Goal: Find specific page/section: Find specific page/section

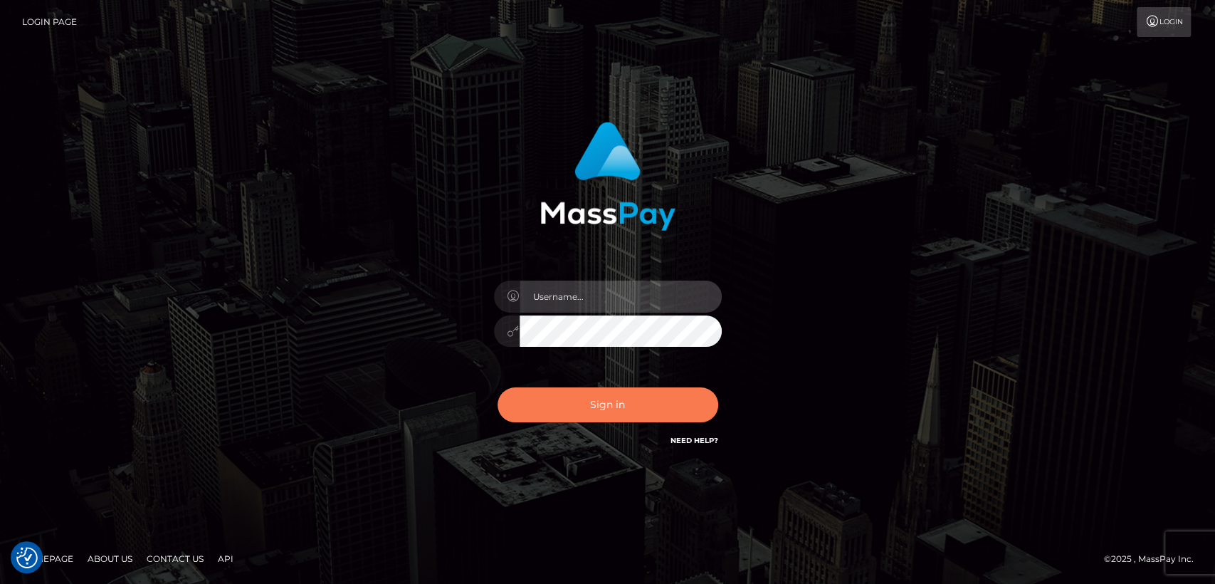
type input "[DOMAIN_NAME]"
click at [590, 396] on button "Sign in" at bounding box center [608, 404] width 221 height 35
type input "[DOMAIN_NAME]"
click at [590, 396] on button "Sign in" at bounding box center [608, 404] width 221 height 35
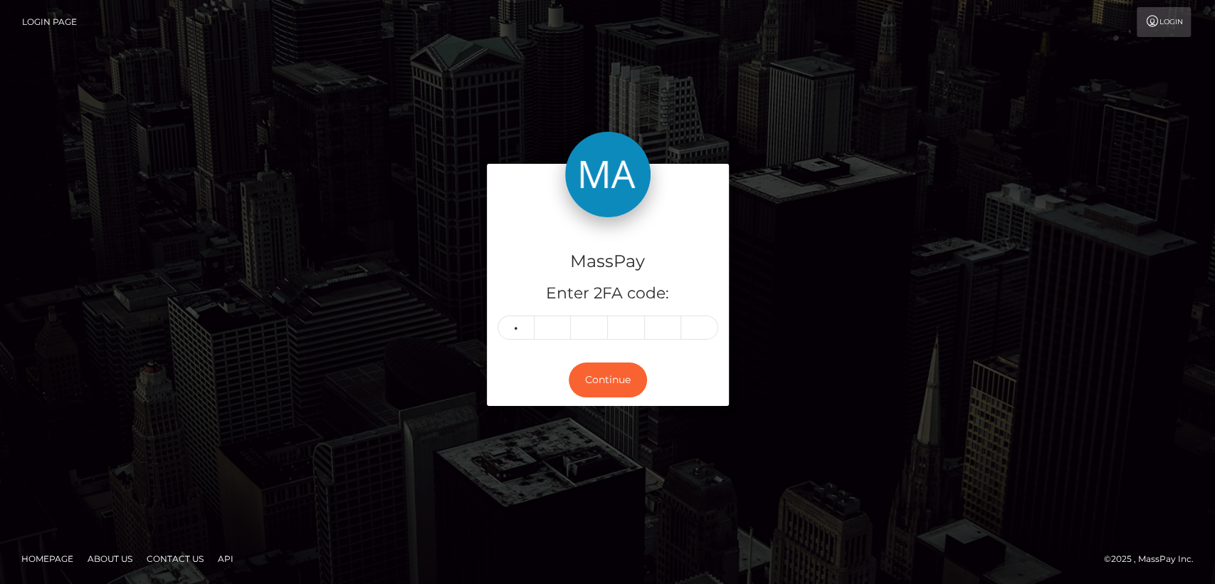
type input "4"
type input "3"
type input "6"
type input "1"
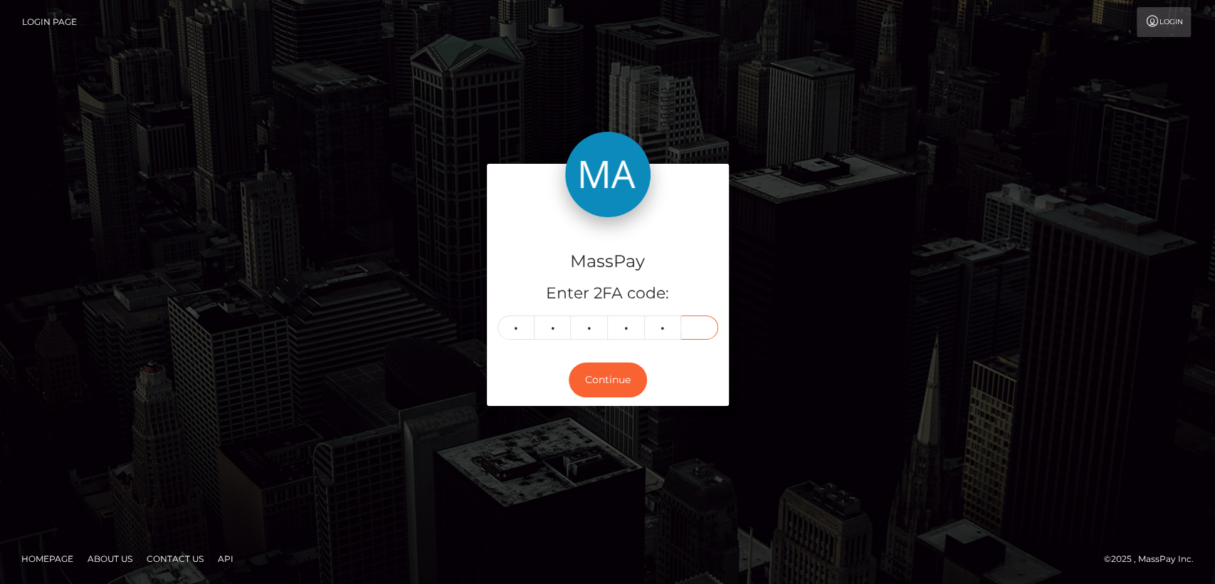
type input "0"
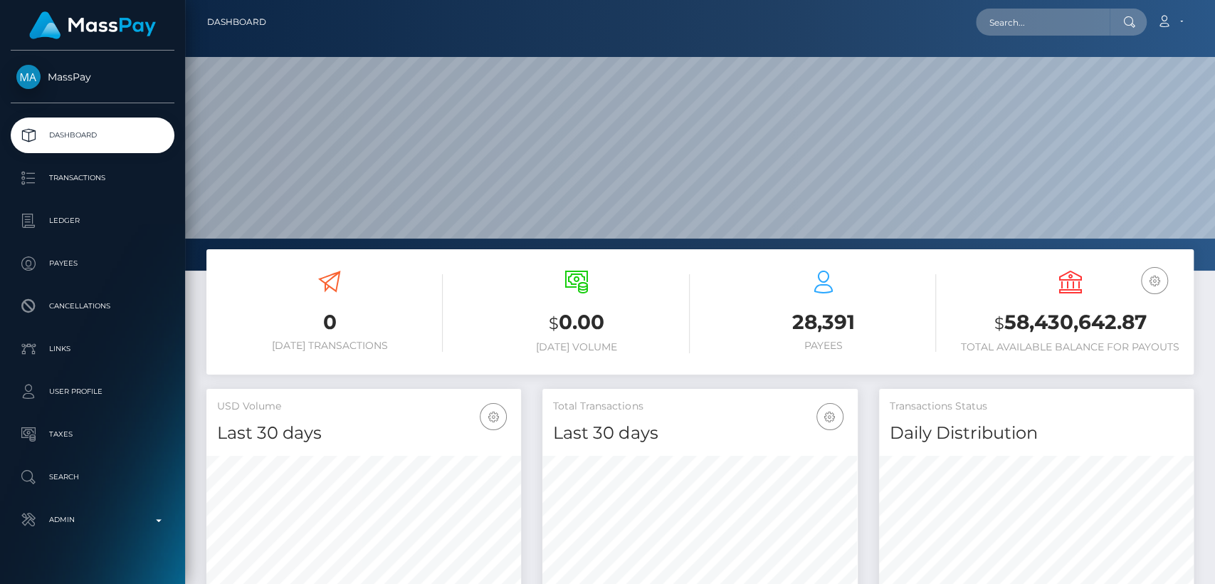
scroll to position [251, 315]
click at [1005, 22] on input "text" at bounding box center [1043, 22] width 134 height 27
paste input "ayanefiona@gmail.com"
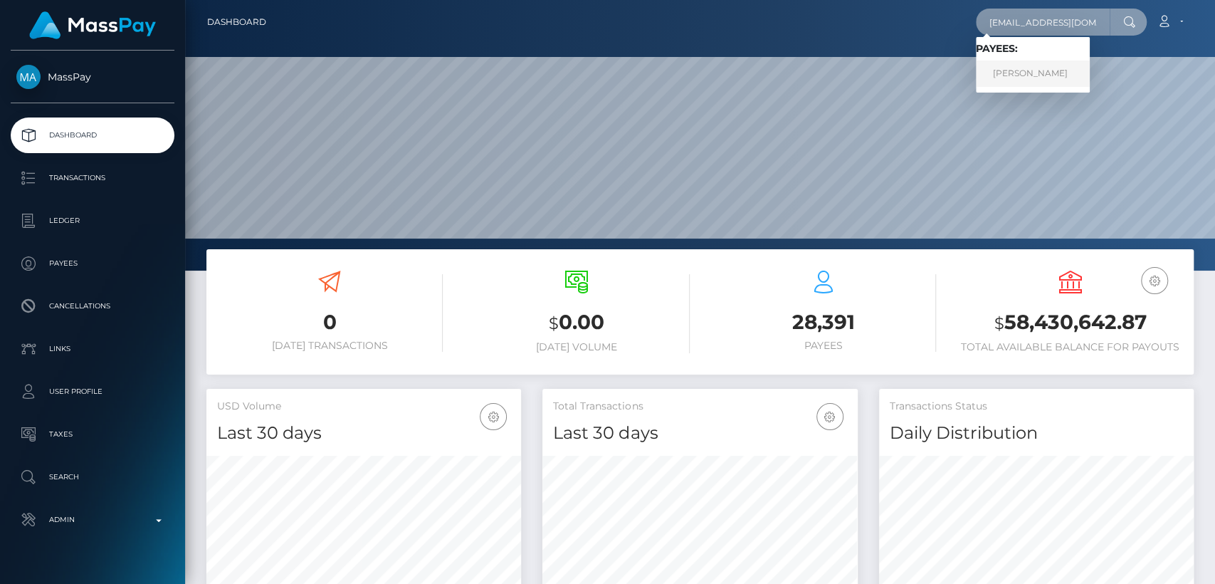
type input "ayanefiona@gmail.com"
click at [1008, 80] on link "AYANE FIONA YOSHIMURA" at bounding box center [1033, 74] width 114 height 26
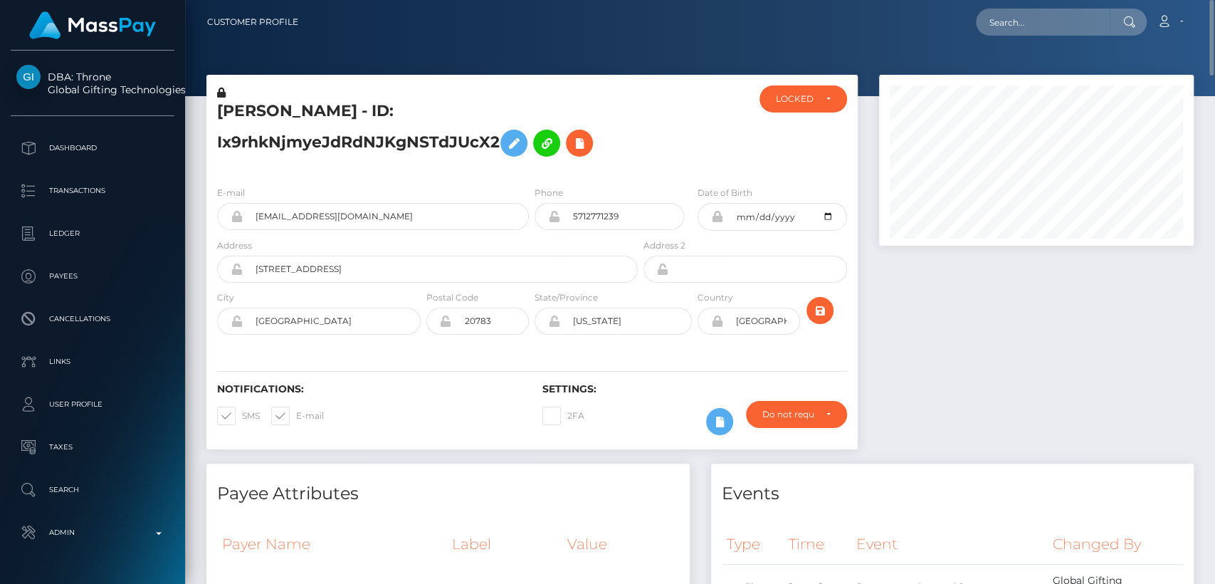
click at [235, 108] on h5 "AYANE FIONA YOSHIMURA - ID: Ix9rhkNjmyeJdRdNJKgNSTdJUcX2" at bounding box center [423, 131] width 413 height 63
copy h5 "AYANE"
click at [1037, 29] on input "text" at bounding box center [1043, 22] width 134 height 27
paste input "crystal.schumacher@saintfrancisministries.org"
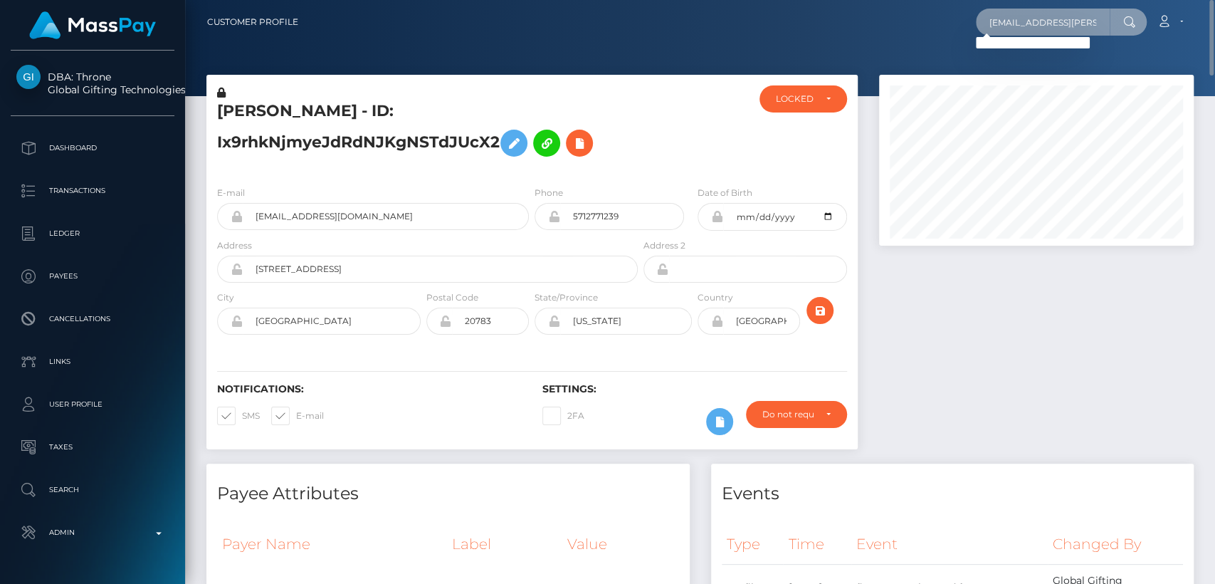
click at [1037, 20] on input "crystal.schumacher@saintfrancisministries.org" at bounding box center [1043, 22] width 134 height 27
paste input "crystalschu82@yahoo.com"
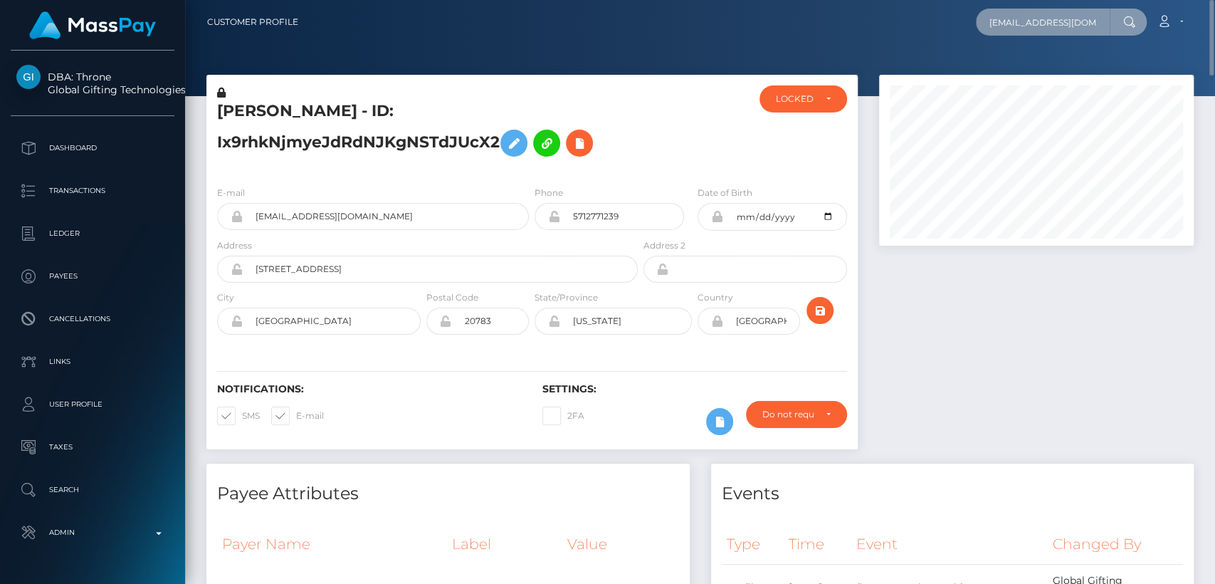
scroll to position [0, 11]
type input "crystalschu82@yahoo.com"
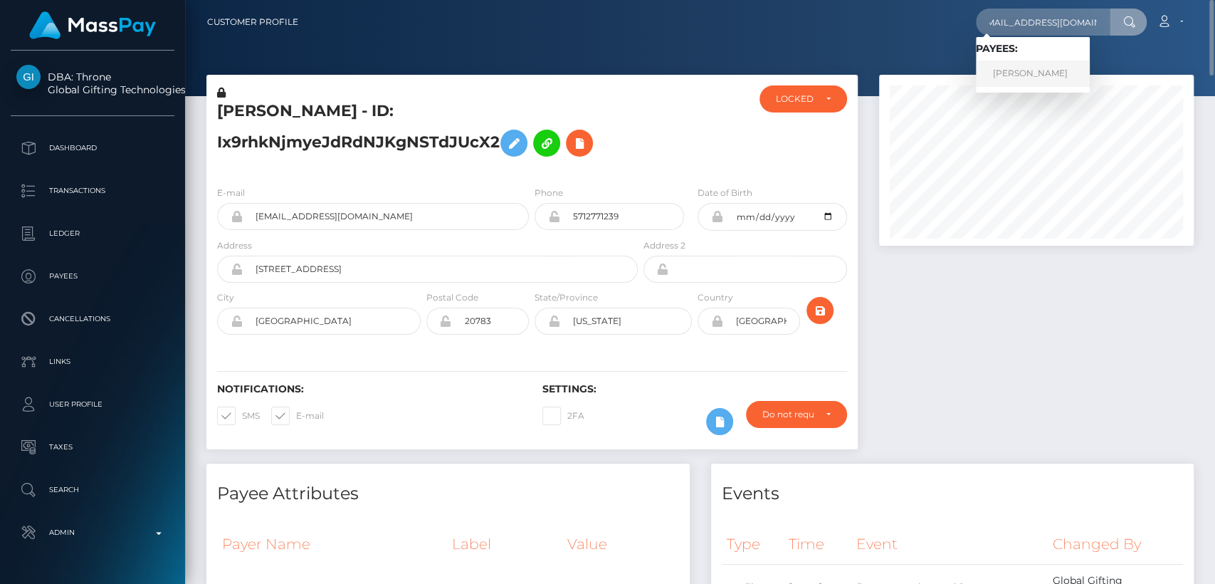
scroll to position [0, 0]
click at [1036, 80] on link "Crystal Schumacher" at bounding box center [1033, 74] width 114 height 26
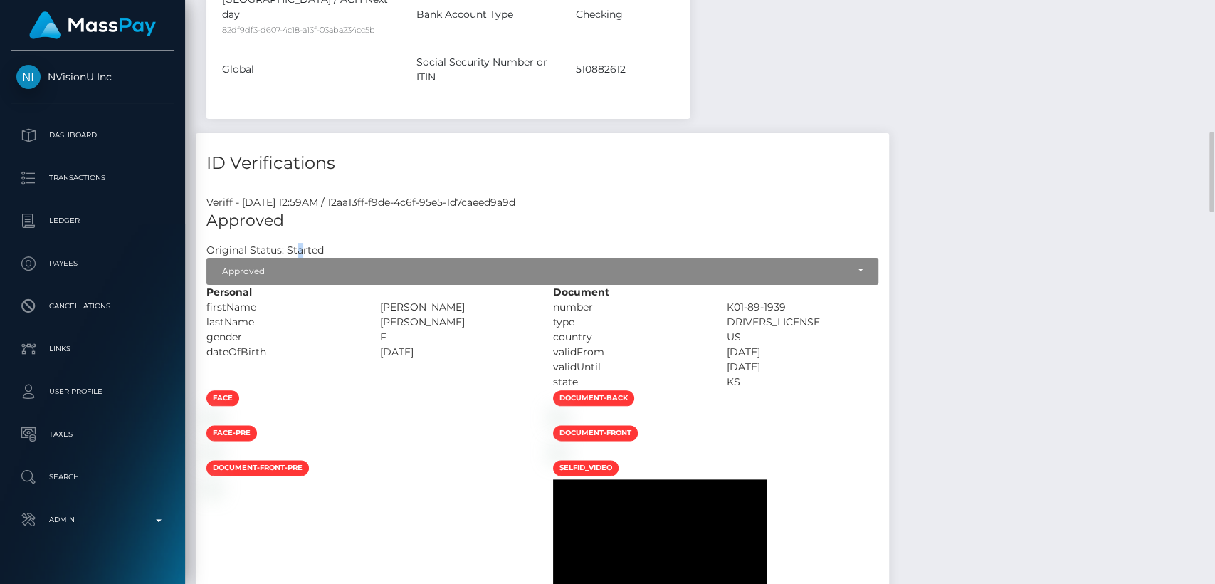
click at [300, 244] on h7 "Original Status: Started" at bounding box center [264, 250] width 117 height 13
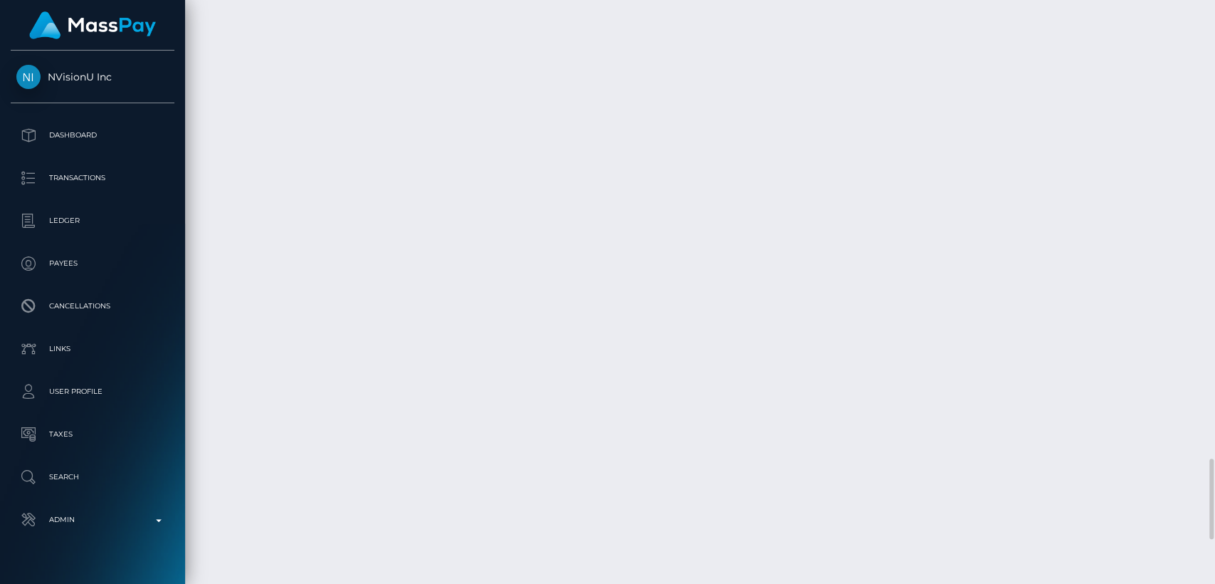
scroll to position [3331, 0]
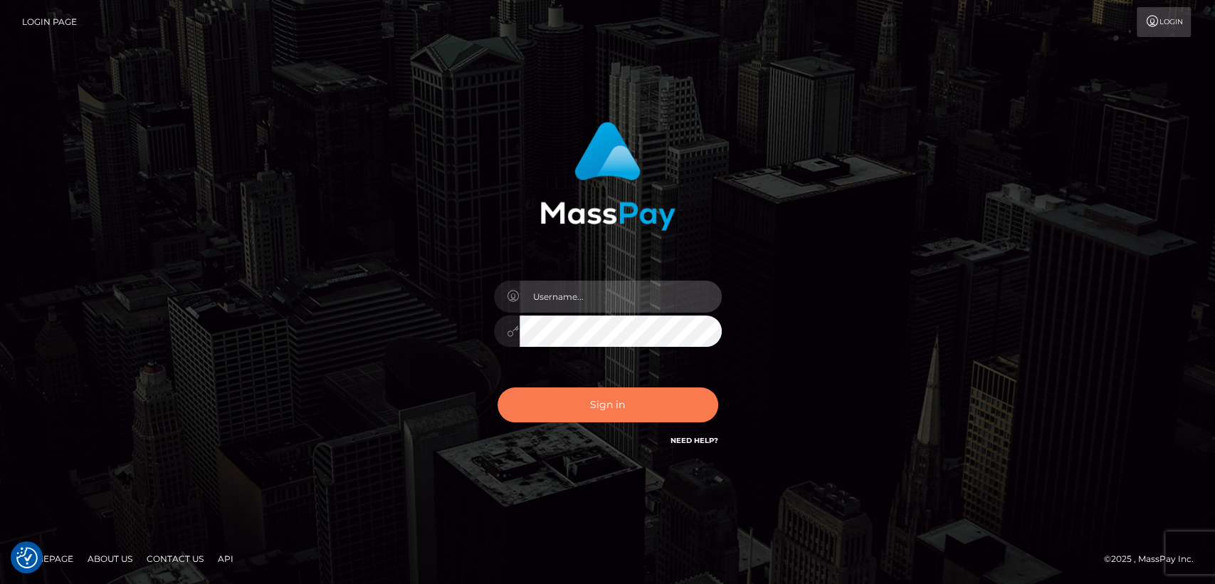
type input "nt.es"
click at [553, 404] on button "Sign in" at bounding box center [608, 404] width 221 height 35
type input "nt.es"
click at [553, 404] on button "Sign in" at bounding box center [608, 404] width 221 height 35
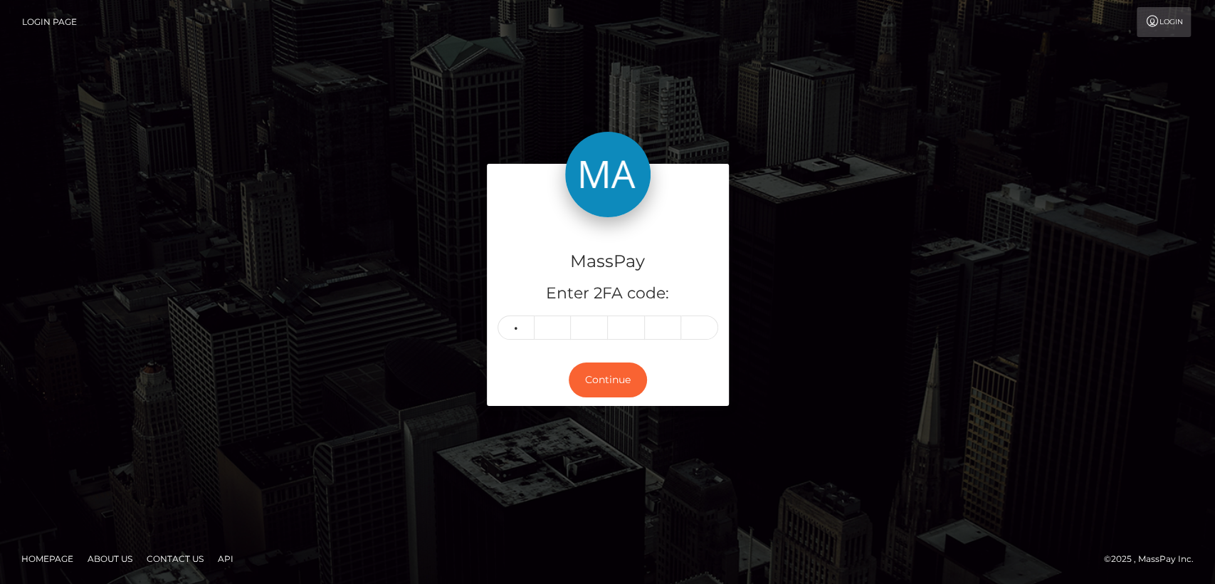
type input "7"
type input "9"
type input "7"
type input "4"
type input "5"
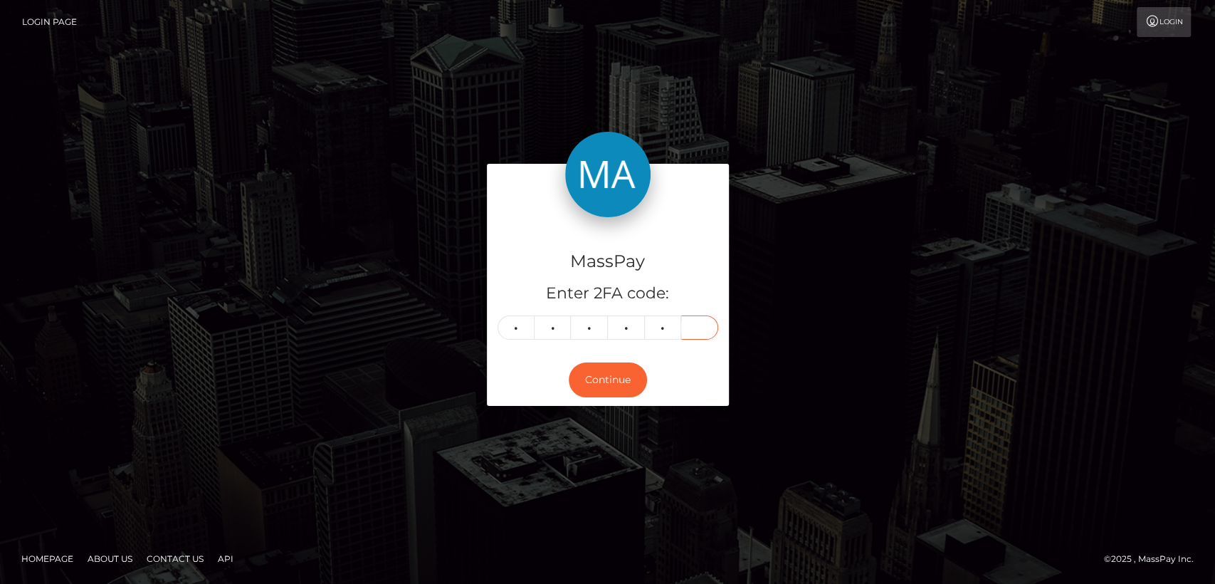
type input "8"
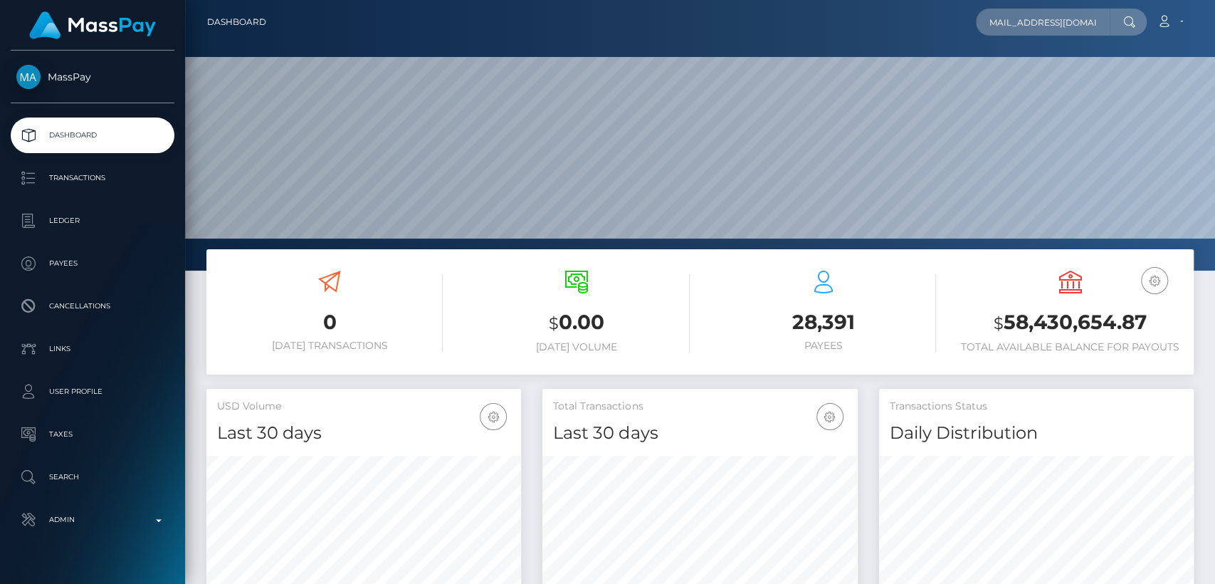
scroll to position [251, 315]
type input "[EMAIL_ADDRESS][DOMAIN_NAME]"
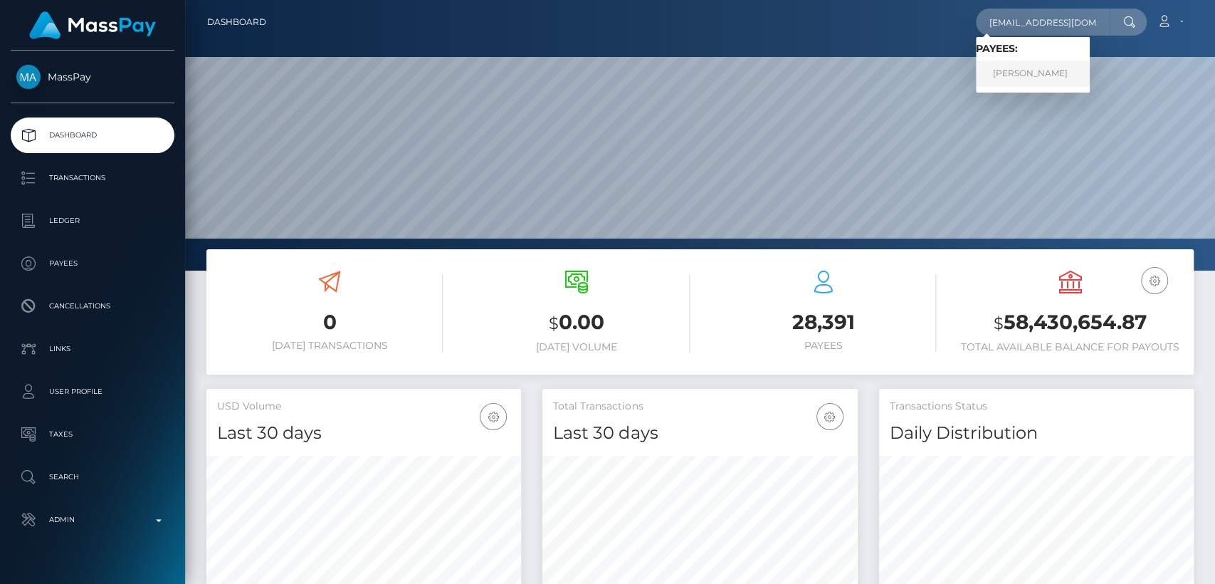
click at [1072, 69] on link "Crystal Schumacher" at bounding box center [1033, 74] width 114 height 26
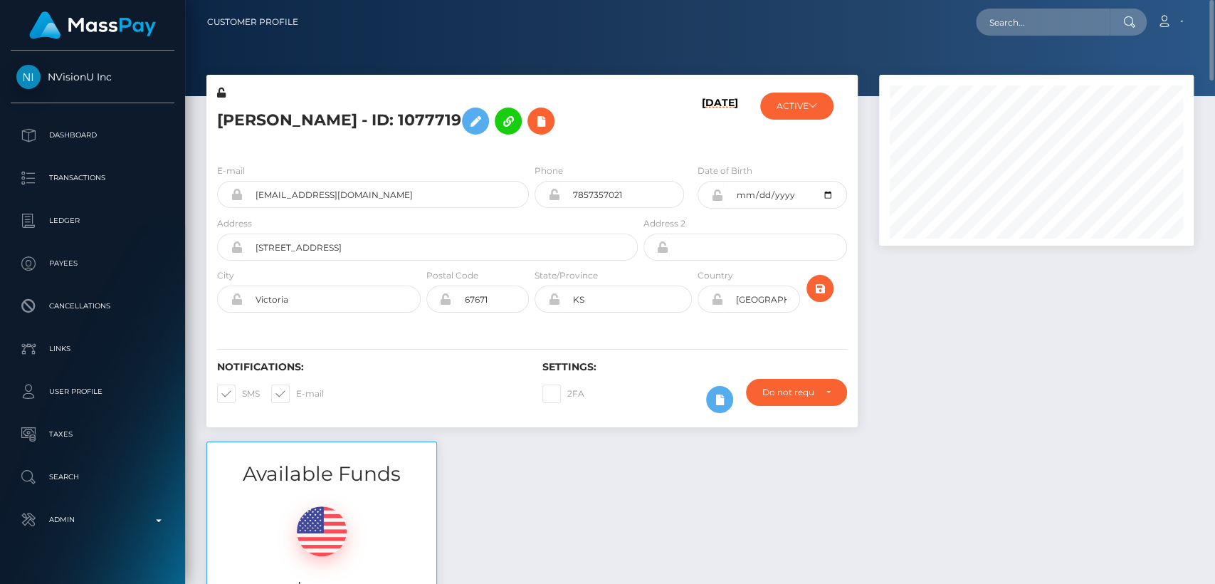
click at [243, 112] on h5 "[PERSON_NAME] - ID: 1077719" at bounding box center [423, 120] width 413 height 41
click at [243, 112] on h5 "Crystal Schumacher - ID: 1077719" at bounding box center [423, 120] width 413 height 41
copy h5 "Crystal"
drag, startPoint x: 483, startPoint y: 125, endPoint x: 399, endPoint y: 121, distance: 84.8
click at [399, 121] on h5 "Crystal Schumacher - ID: 1077719" at bounding box center [423, 120] width 413 height 41
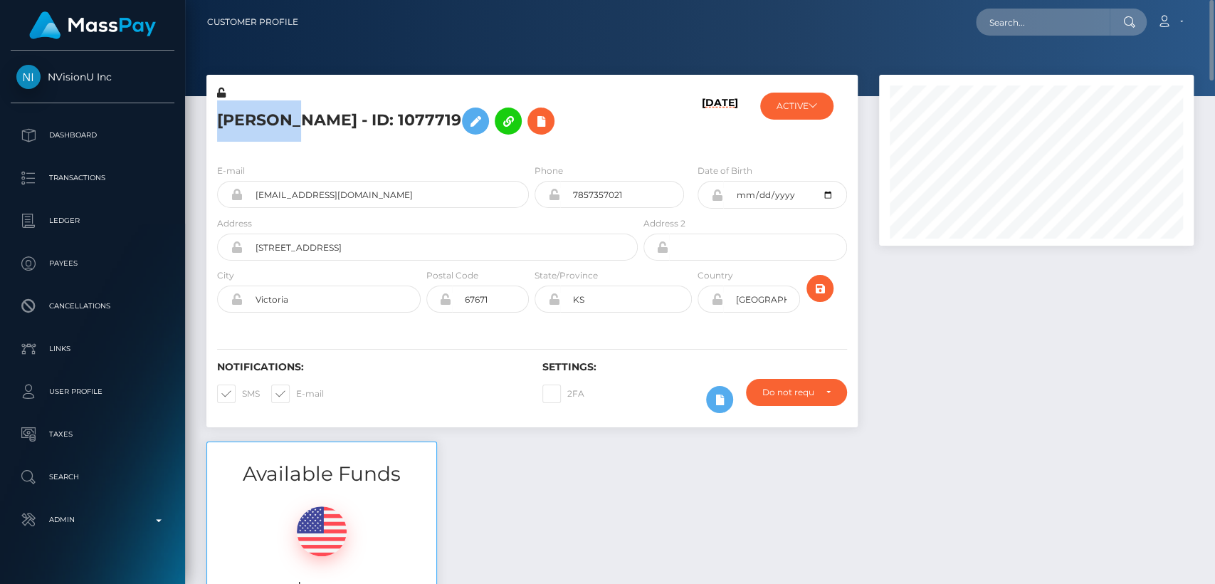
copy h5 "ID: 1077719"
click at [439, 163] on div "E-mail crystalschu82@yahoo.com" at bounding box center [373, 185] width 312 height 45
click at [528, 520] on div "Available Funds $0.00 USD Balance" at bounding box center [700, 545] width 1009 height 209
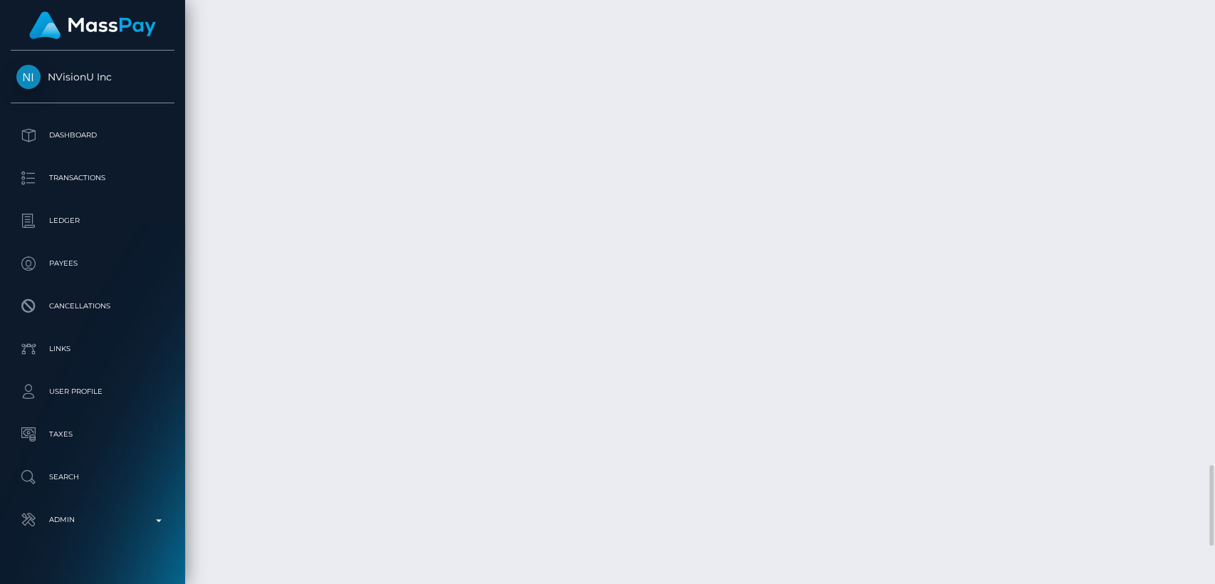
scroll to position [3327, 0]
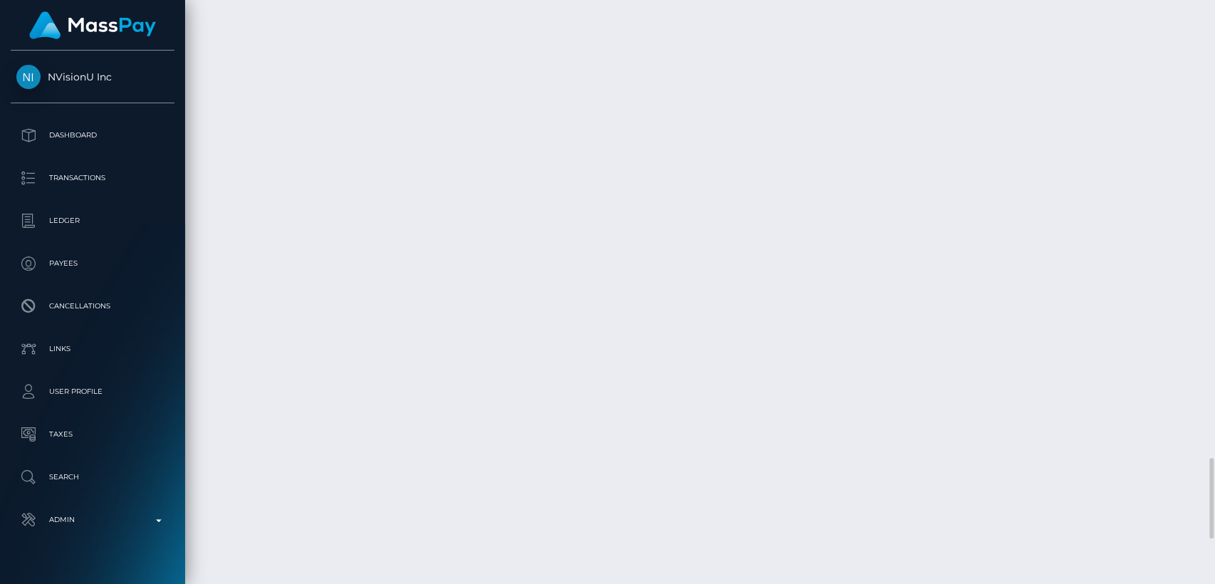
drag, startPoint x: 283, startPoint y: 275, endPoint x: 209, endPoint y: 273, distance: 74.1
copy td "August 1, 2025"
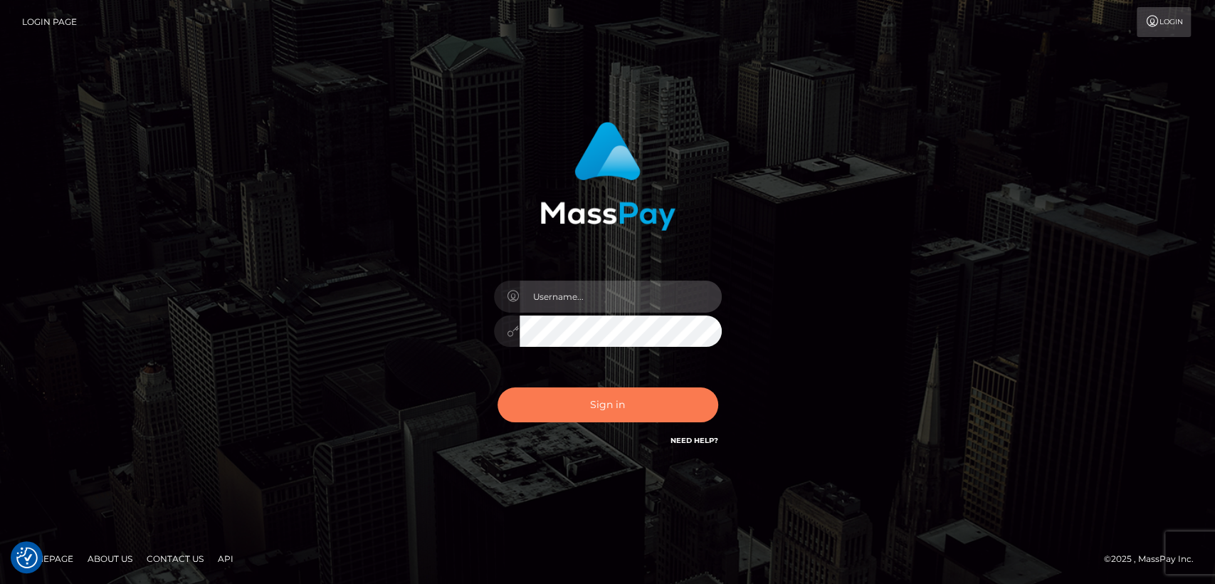
type input "[DOMAIN_NAME]"
click at [575, 412] on button "Sign in" at bounding box center [608, 404] width 221 height 35
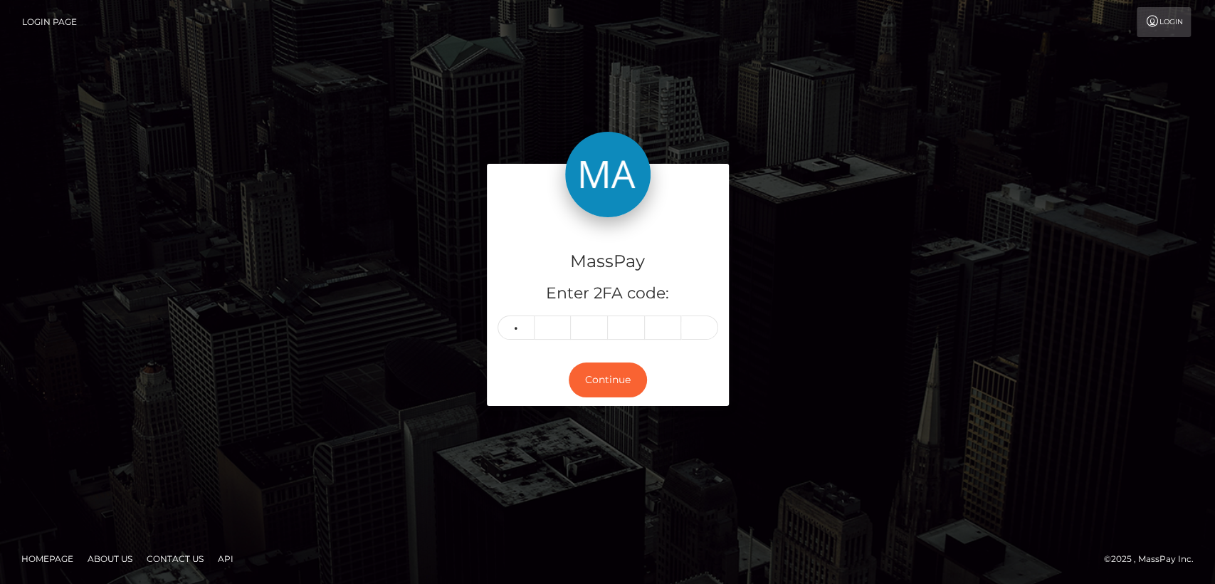
type input "6"
type input "1"
type input "2"
type input "1"
type input "2"
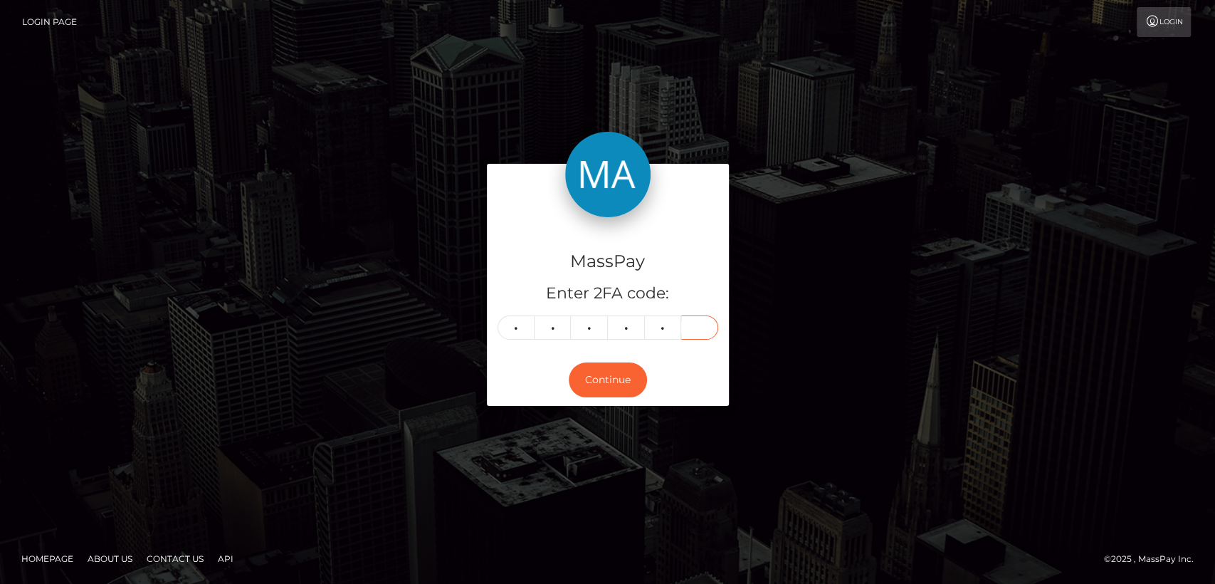
type input "8"
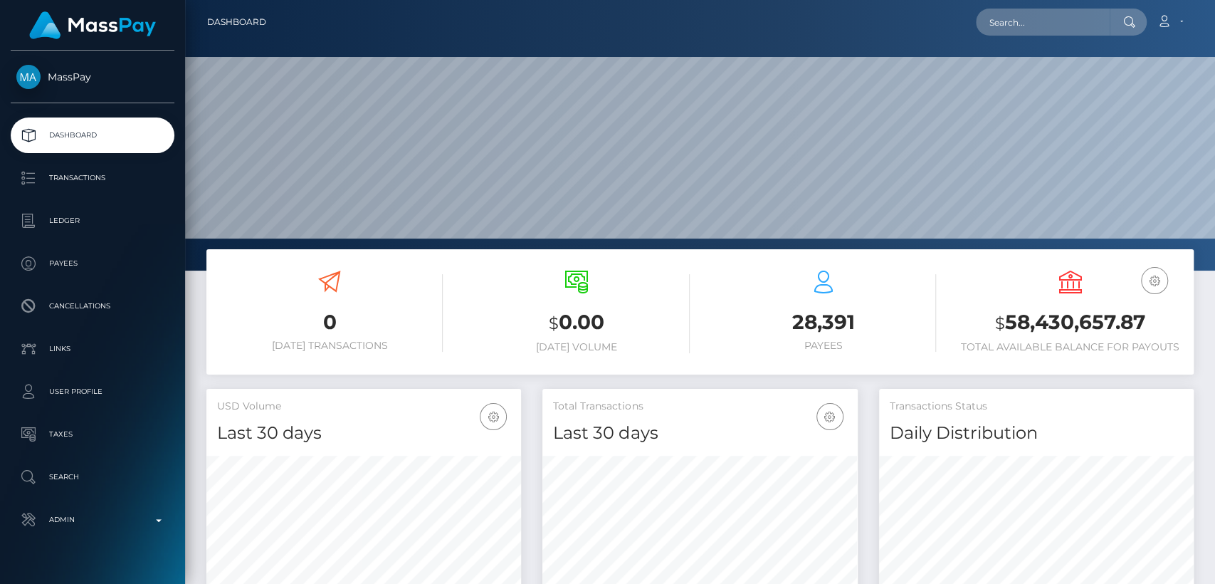
scroll to position [251, 315]
click at [1066, 29] on input "text" at bounding box center [1043, 22] width 134 height 27
paste input "[EMAIL_ADDRESS][DOMAIN_NAME]"
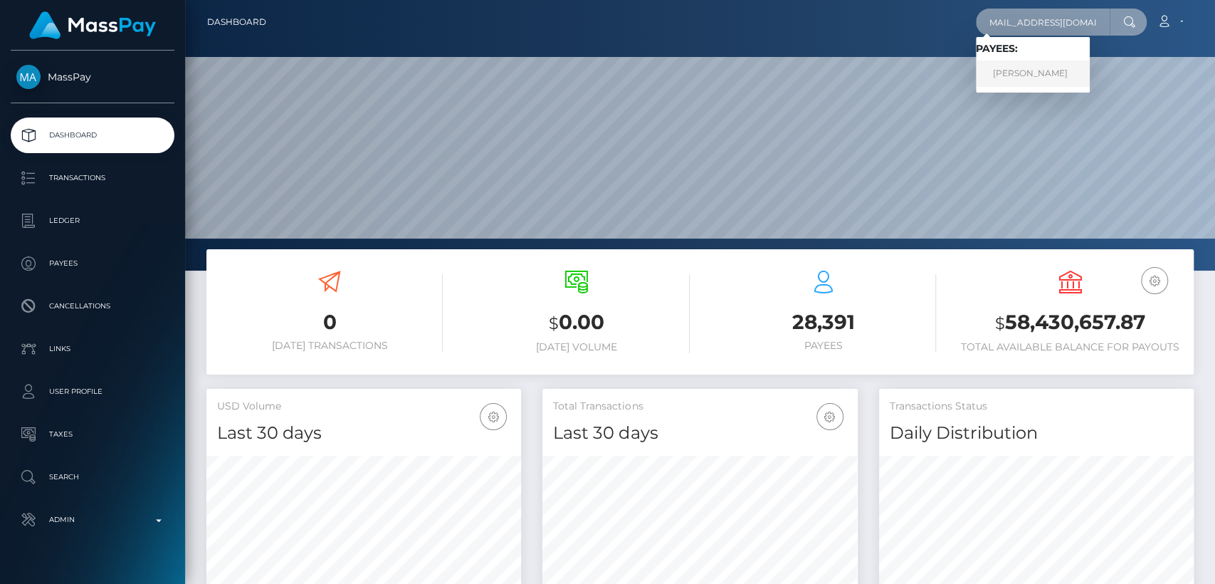
type input "[EMAIL_ADDRESS][DOMAIN_NAME]"
click at [1058, 71] on link "Crystal Schumacher" at bounding box center [1033, 74] width 114 height 26
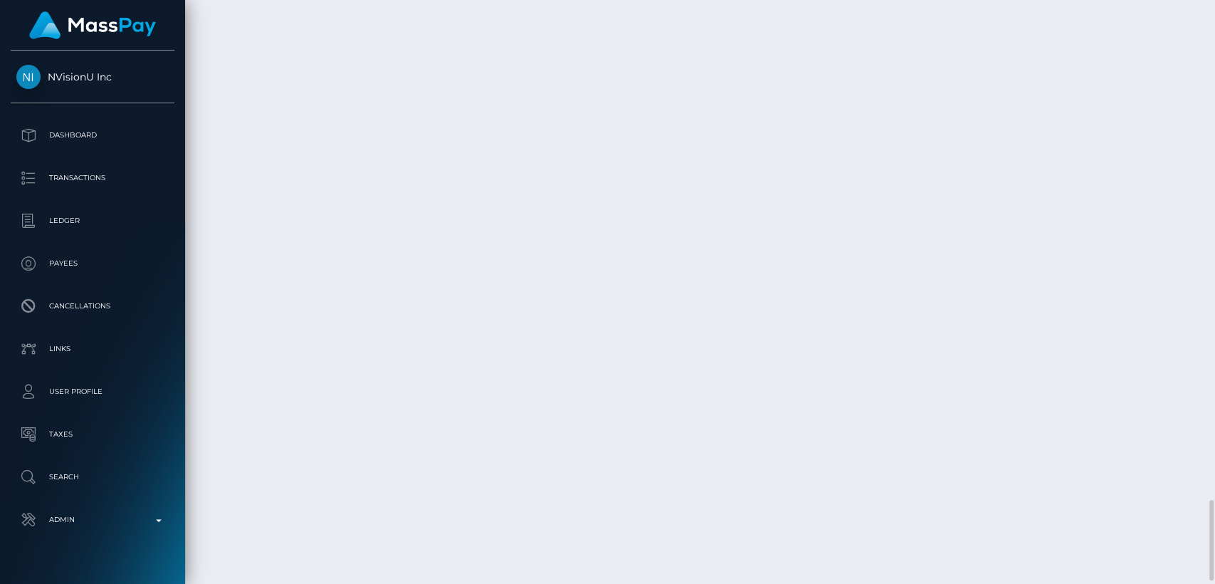
scroll to position [3653, 0]
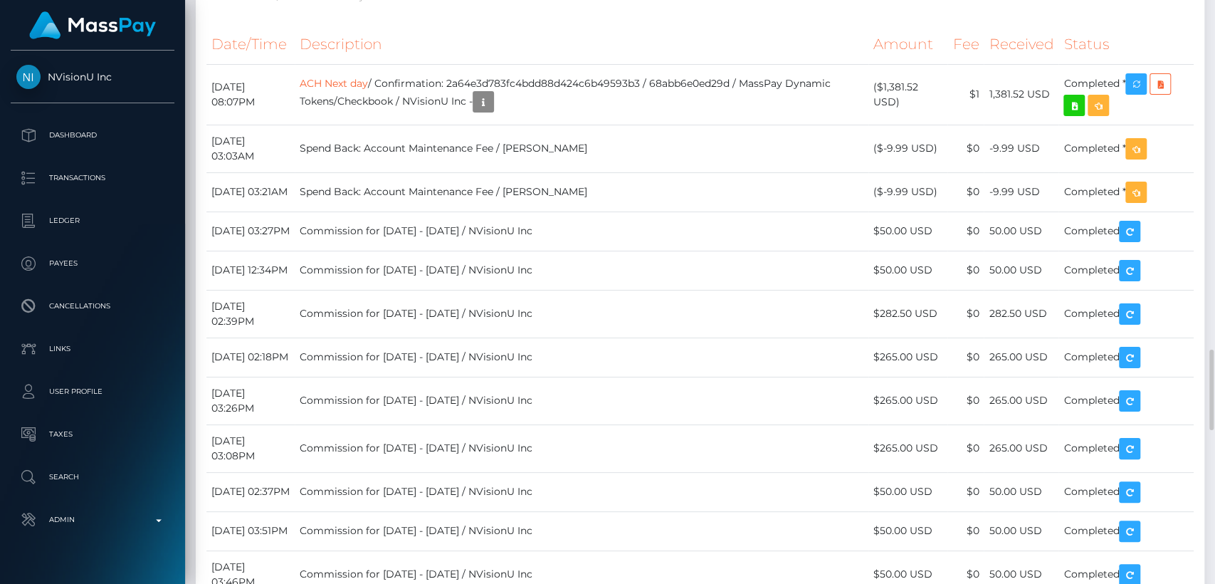
scroll to position [2531, 0]
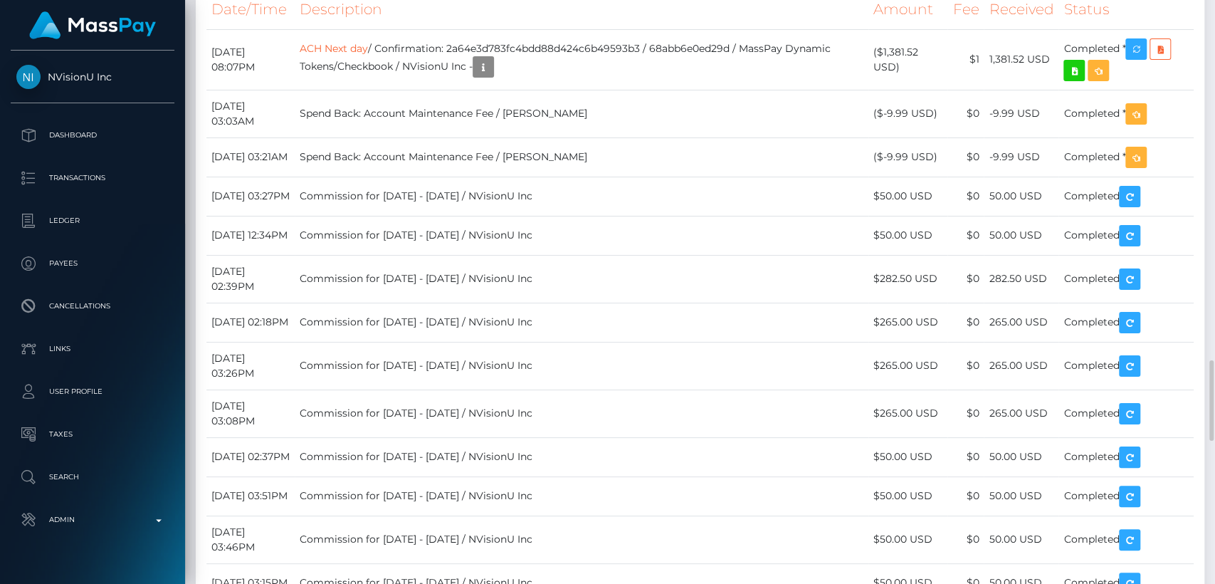
scroll to position [2573, 0]
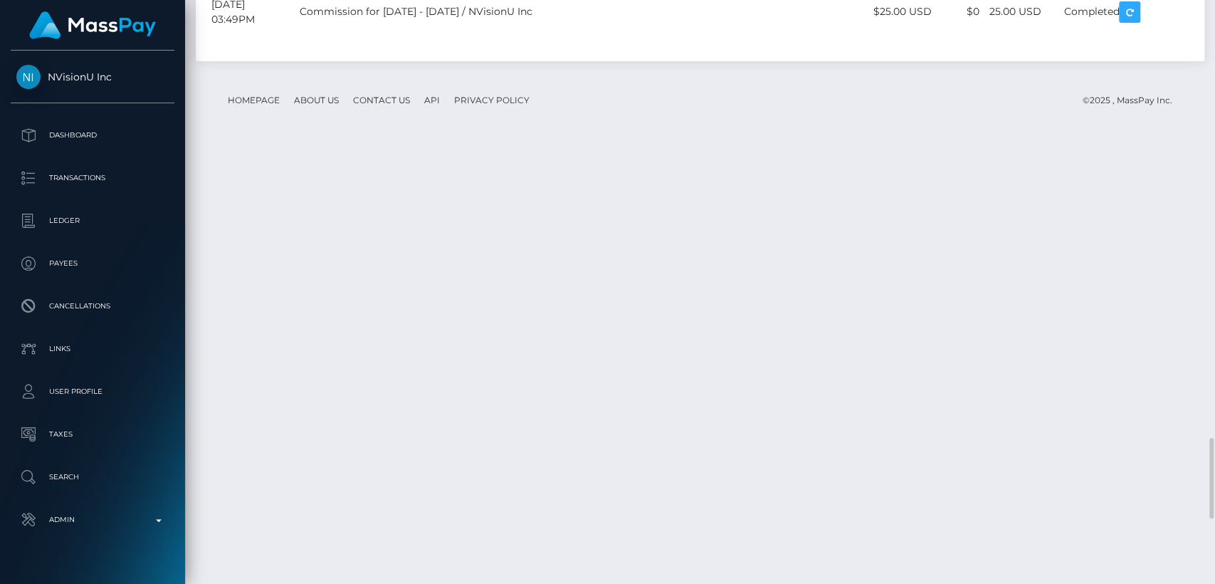
scroll to position [3184, 0]
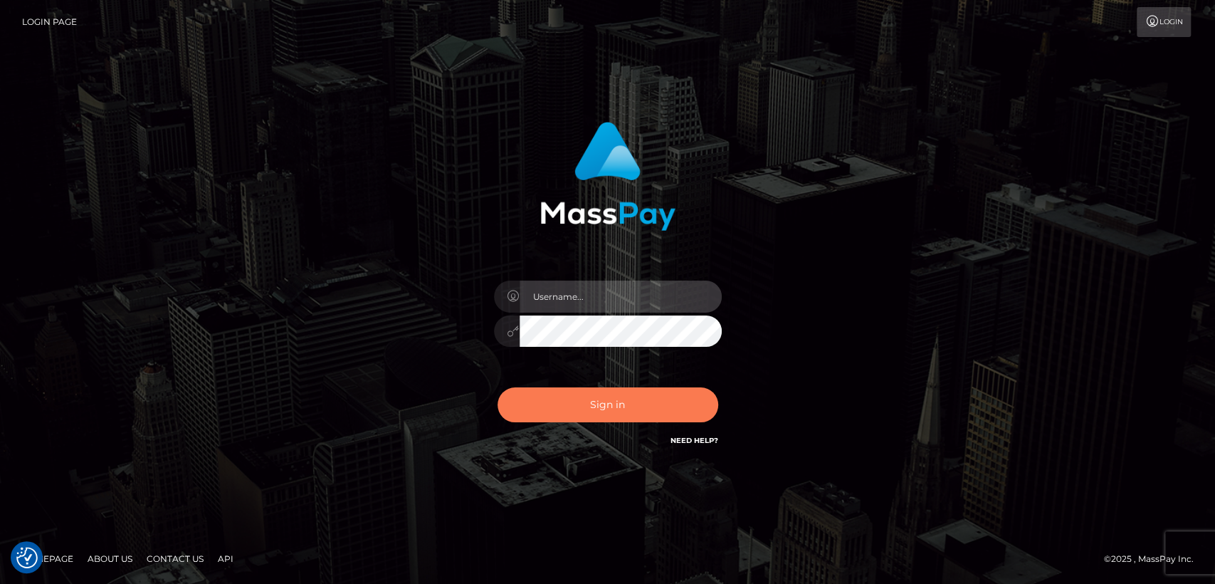
type input "nt.es"
click at [629, 407] on button "Sign in" at bounding box center [608, 404] width 221 height 35
type input "nt.es"
click at [629, 407] on button "Sign in" at bounding box center [608, 404] width 221 height 35
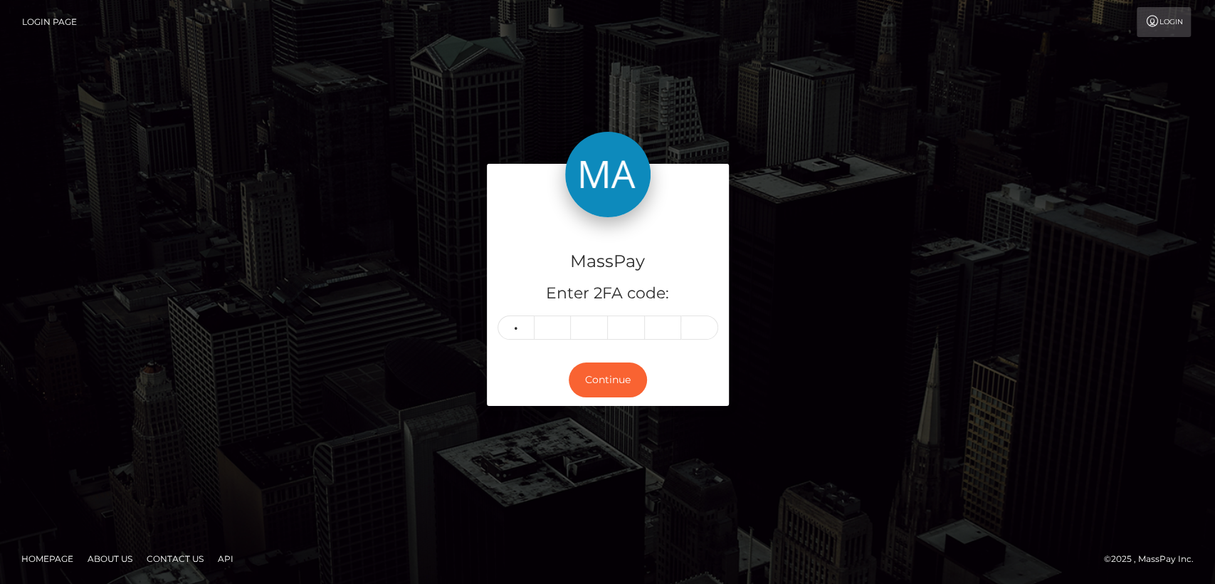
type input "3"
type input "1"
type input "5"
type input "6"
type input "9"
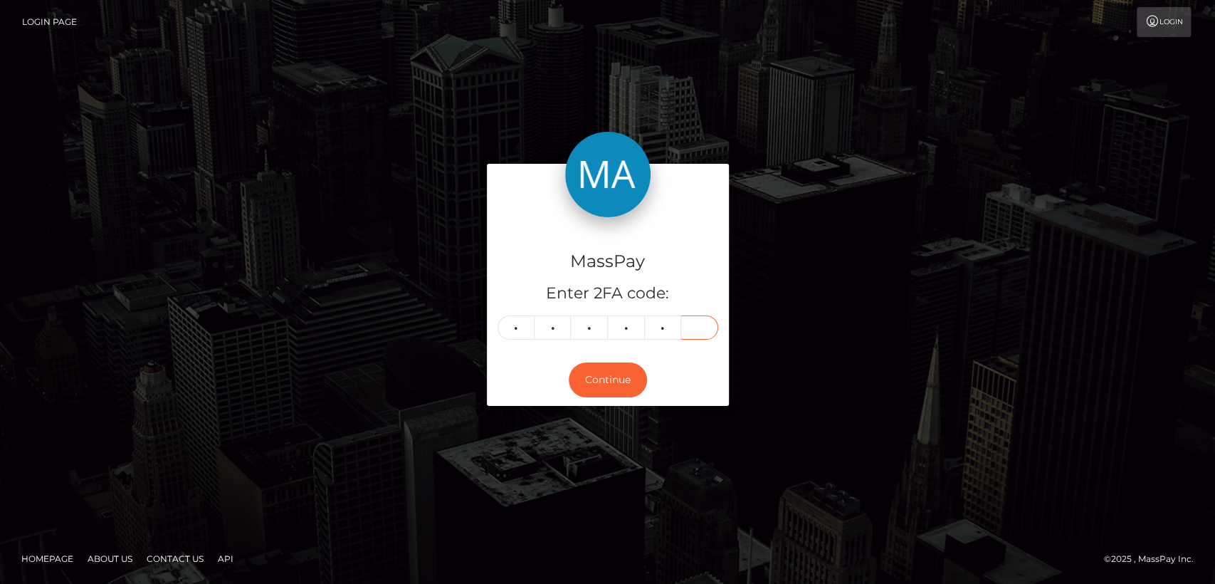
type input "5"
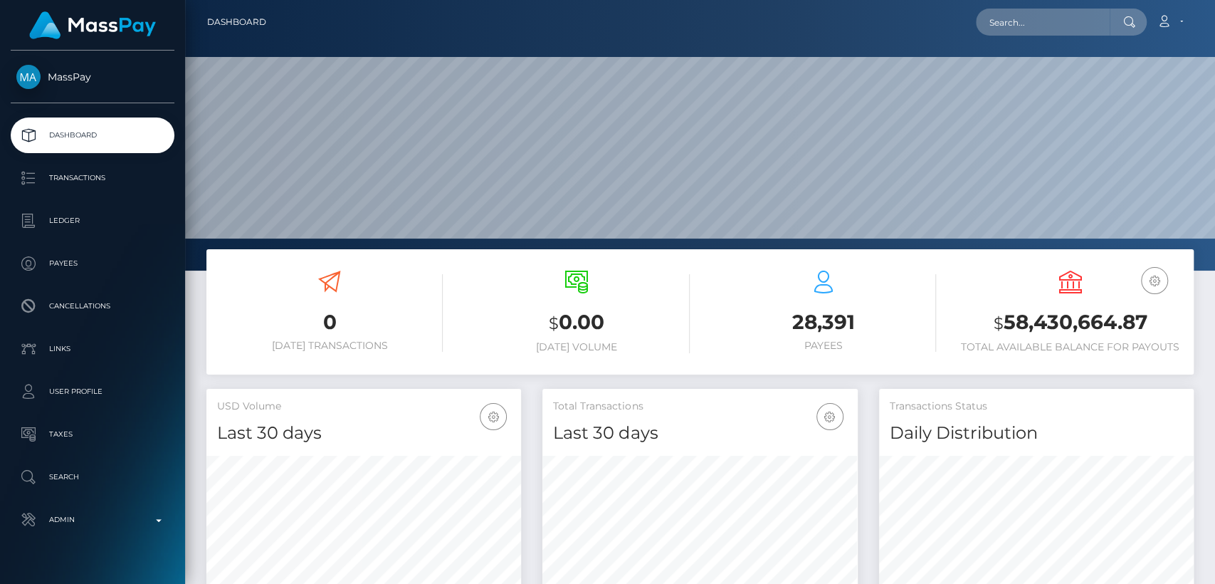
scroll to position [251, 315]
type input "MSPde5e001cbd21294"
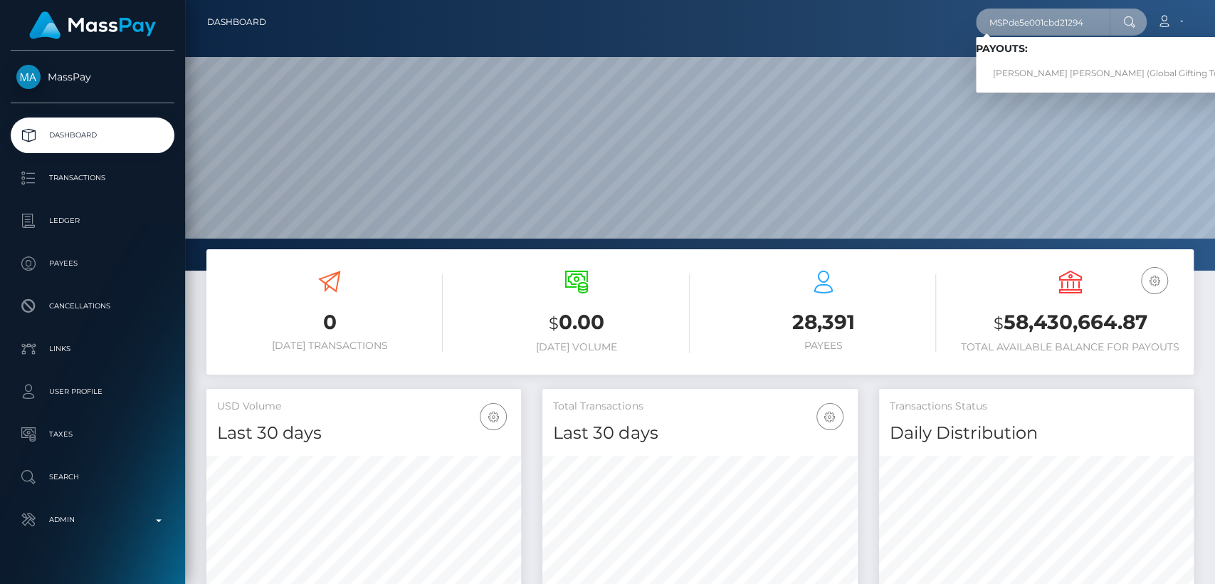
click at [1062, 28] on input "MSPde5e001cbd21294" at bounding box center [1043, 22] width 134 height 27
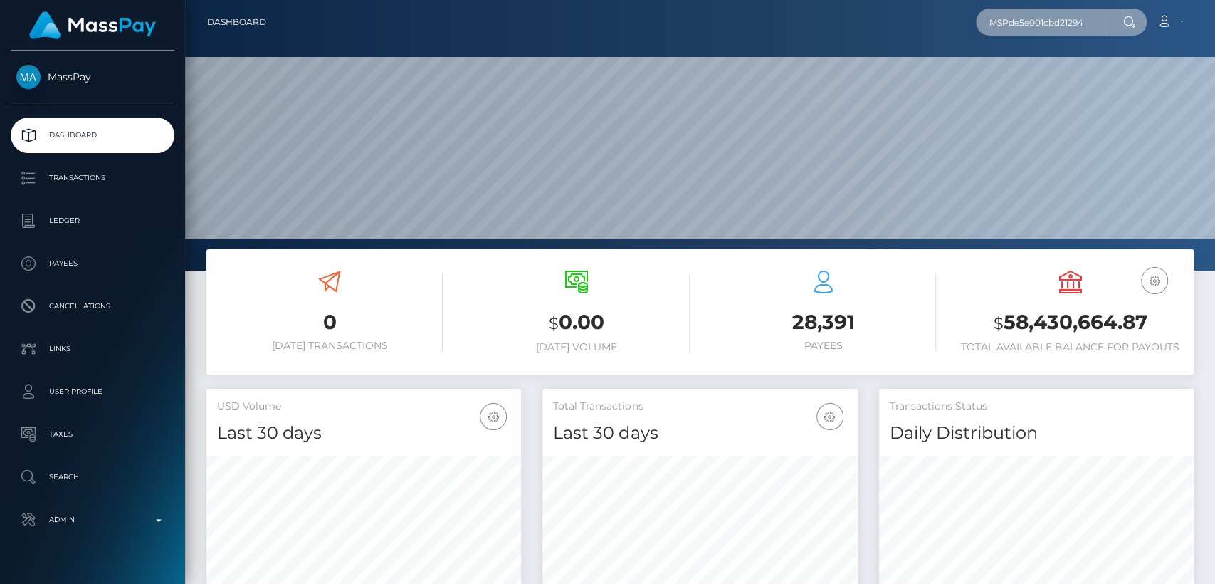
click at [1062, 28] on input "MSPde5e001cbd21294" at bounding box center [1043, 22] width 134 height 27
click at [1047, 26] on input "text" at bounding box center [1043, 22] width 134 height 27
paste input "[EMAIL_ADDRESS][DOMAIN_NAME]"
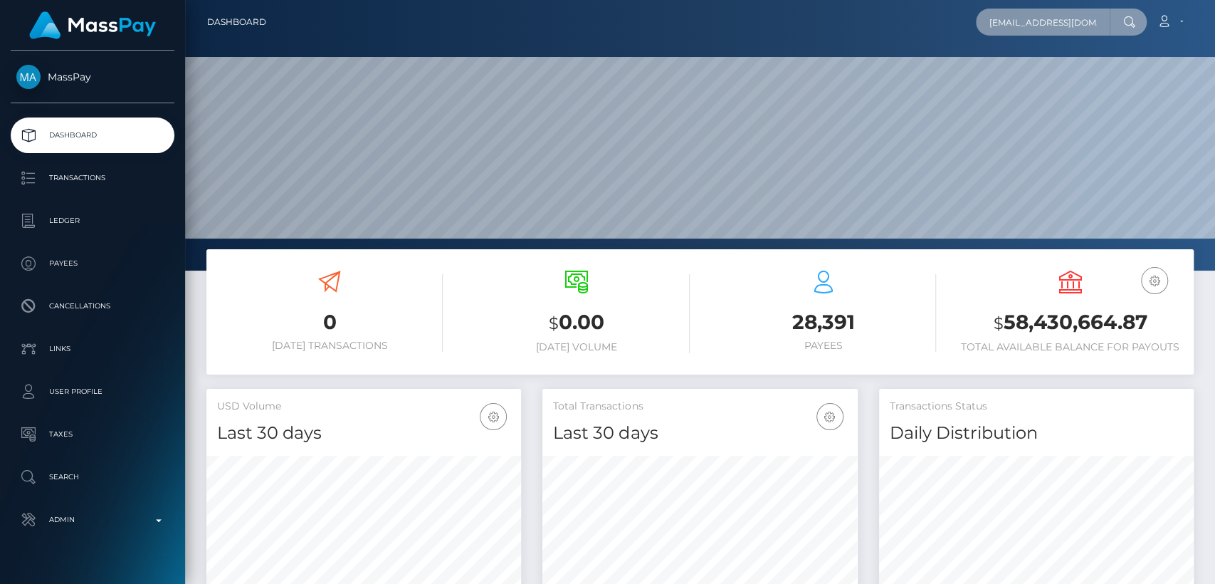
scroll to position [0, 24]
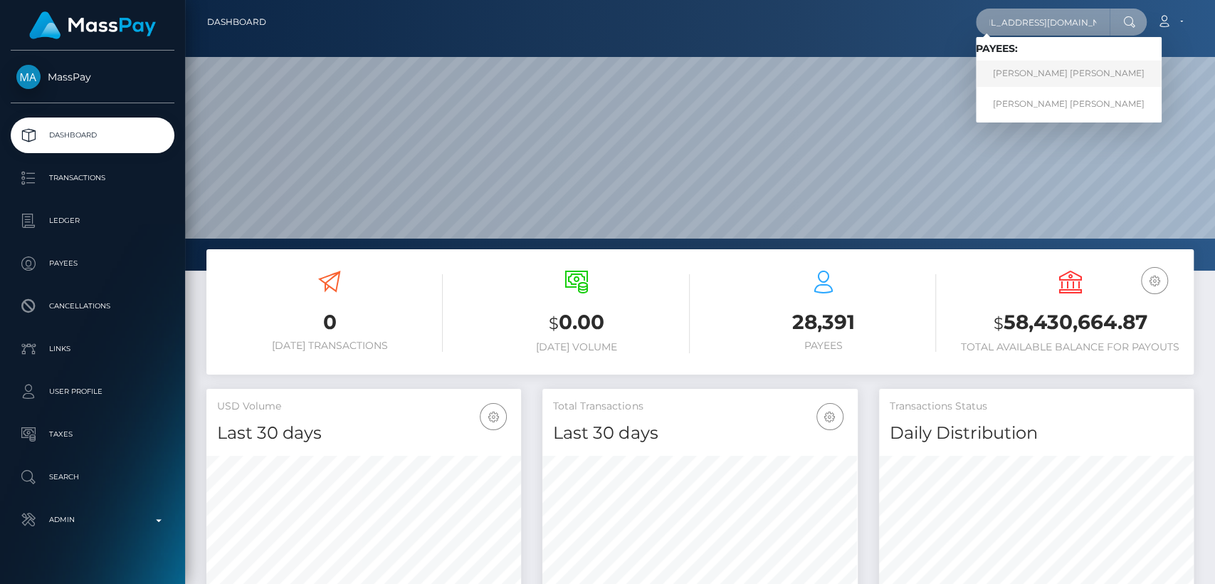
type input "[EMAIL_ADDRESS][DOMAIN_NAME]"
click at [1012, 79] on link "JOSE GABRIEL VILLACORTA BARTRA" at bounding box center [1069, 74] width 186 height 26
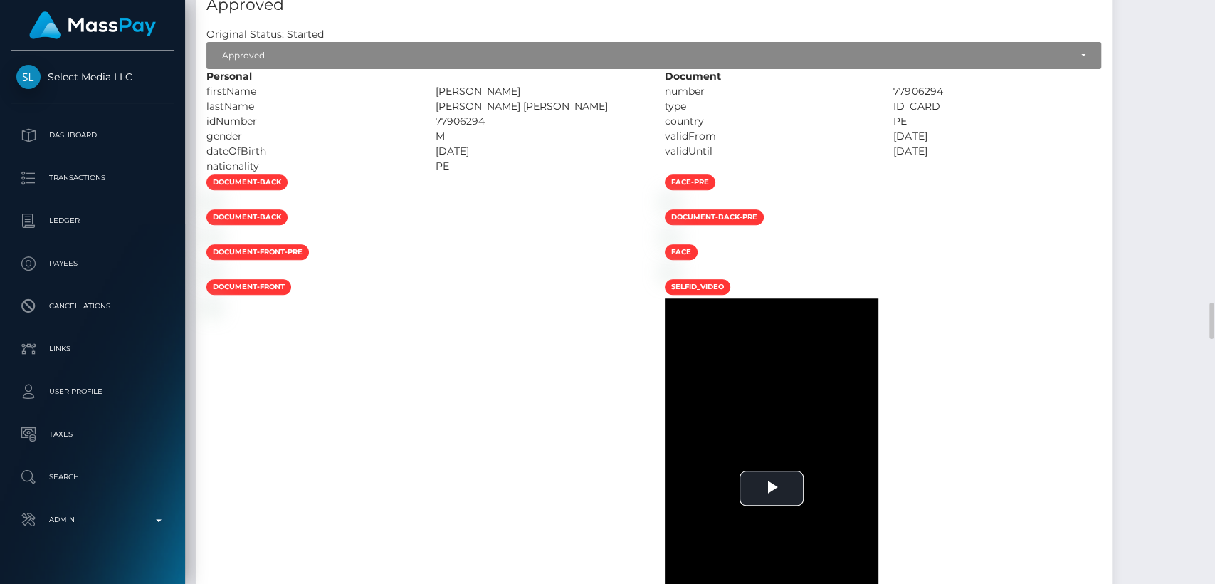
scroll to position [4441, 0]
